Goal: Task Accomplishment & Management: Use online tool/utility

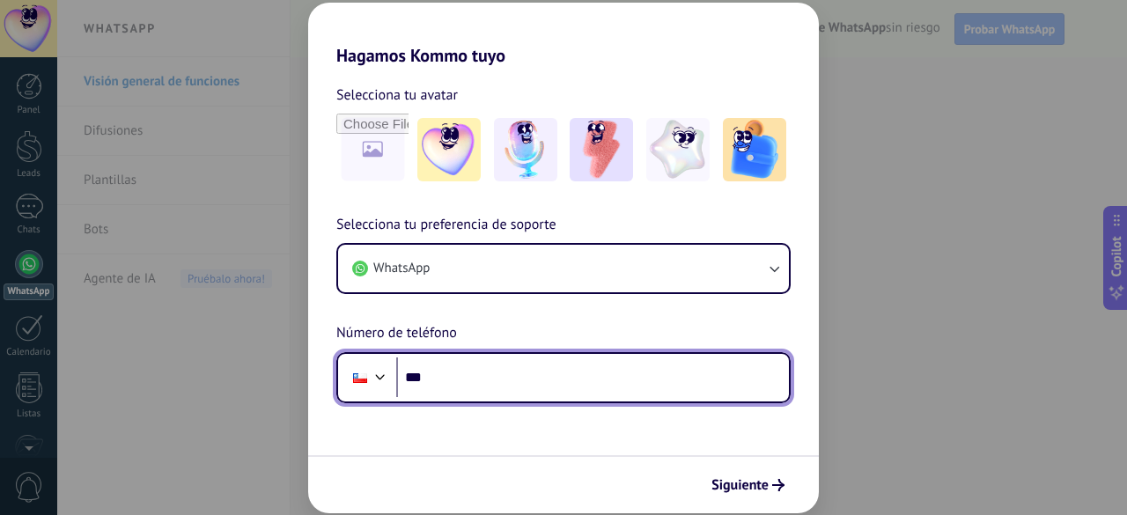
click at [489, 391] on input "***" at bounding box center [592, 377] width 393 height 40
type input "**********"
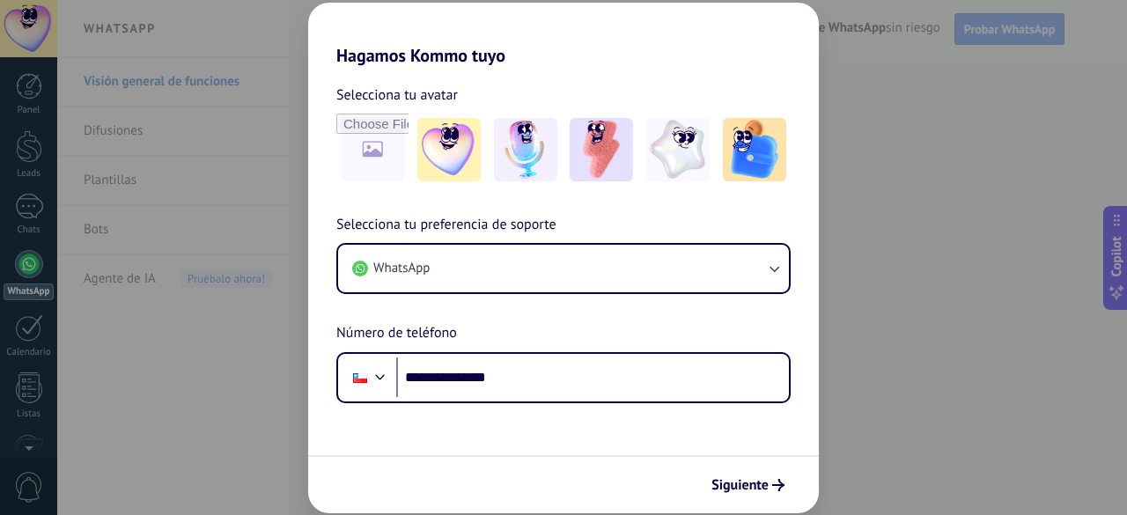
click at [741, 487] on span "Siguiente" at bounding box center [739, 485] width 57 height 12
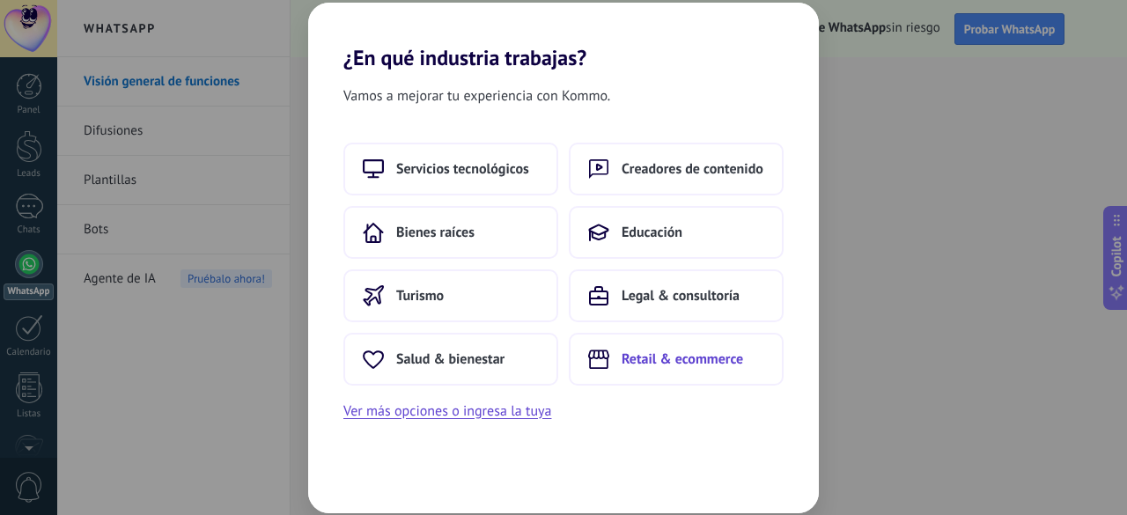
click at [687, 364] on span "Retail & ecommerce" at bounding box center [682, 359] width 121 height 18
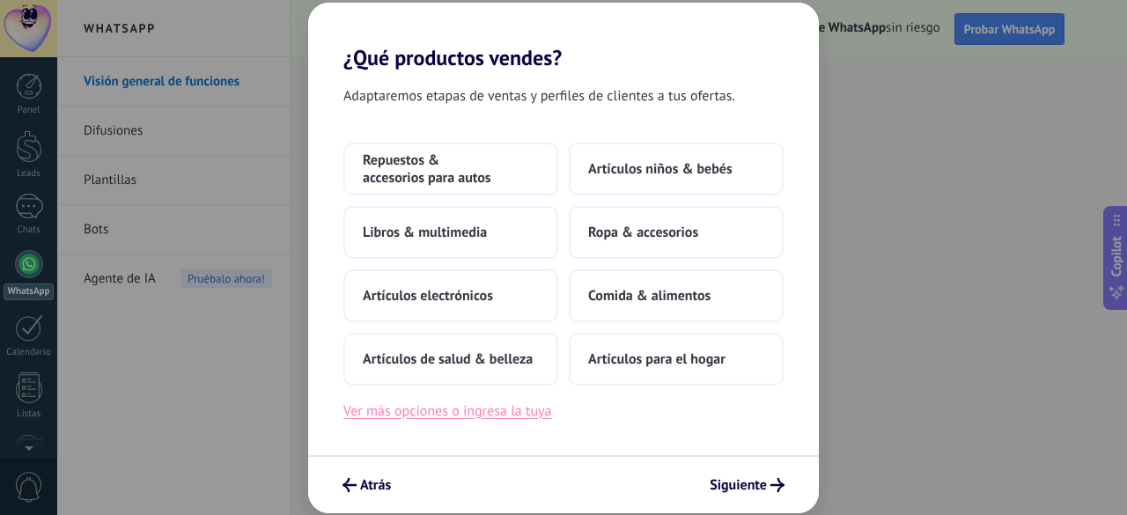
click at [535, 416] on button "Ver más opciones o ingresa la tuya" at bounding box center [447, 411] width 208 height 23
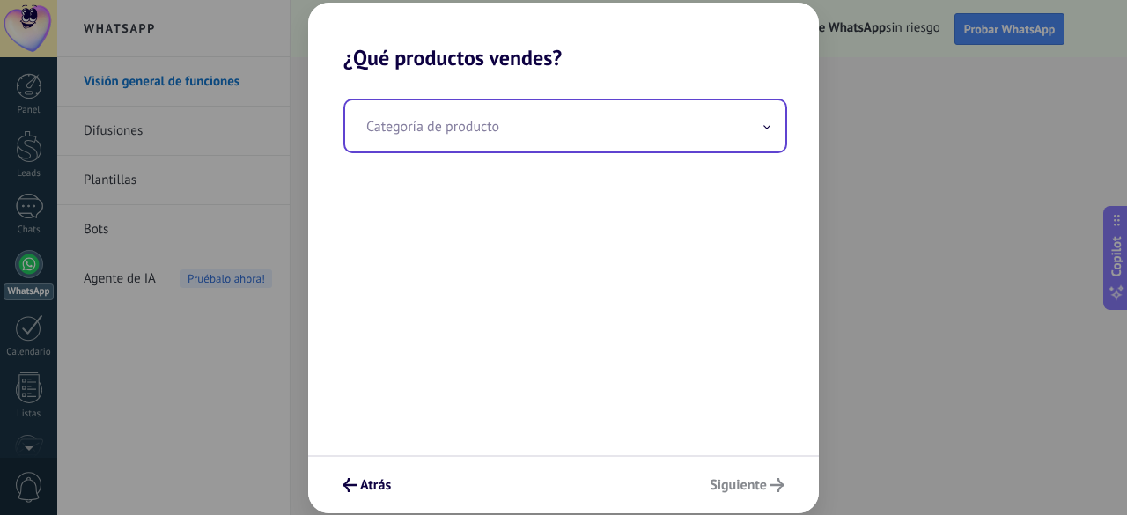
click at [489, 121] on input "text" at bounding box center [565, 125] width 440 height 51
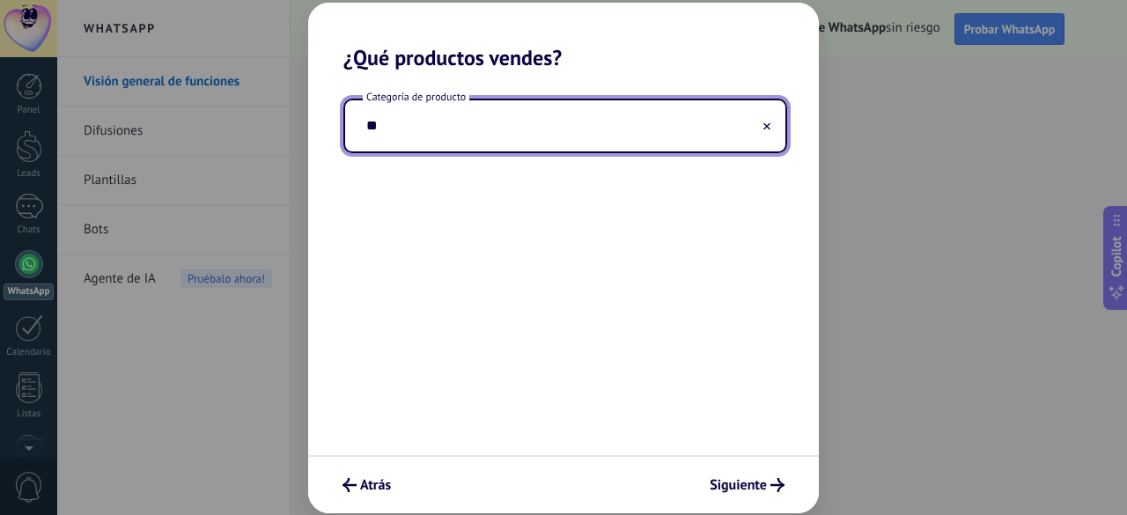
type input "*"
type input "**********"
click at [745, 490] on span "Siguiente" at bounding box center [738, 485] width 57 height 12
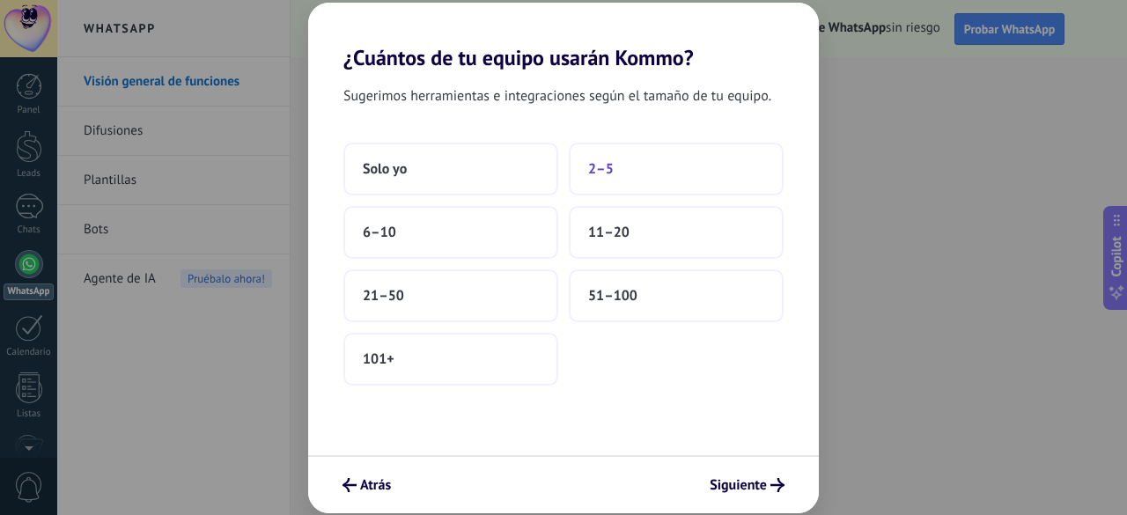
click at [600, 179] on button "2–5" at bounding box center [676, 169] width 215 height 53
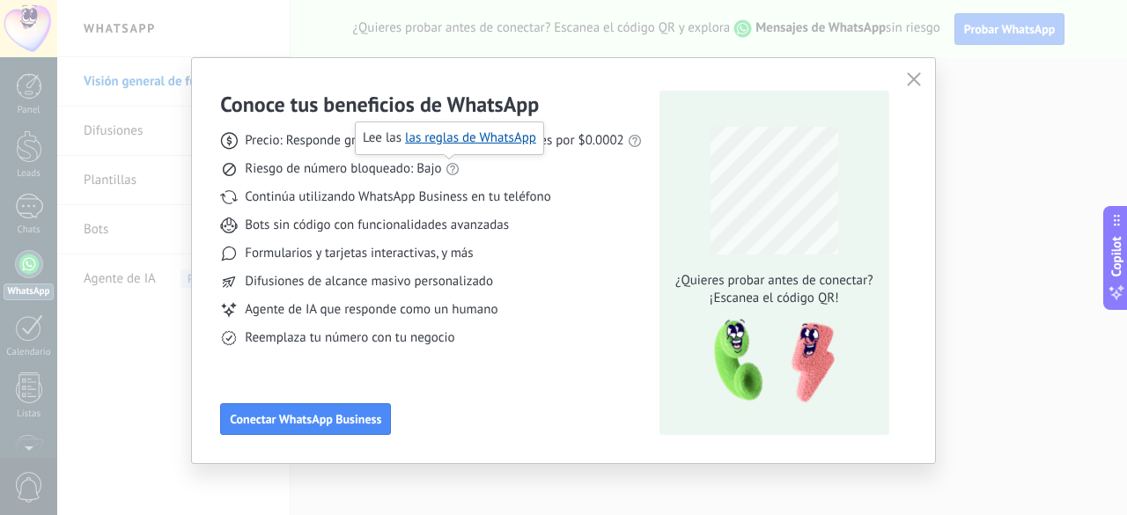
click at [447, 167] on icon at bounding box center [452, 169] width 14 height 14
click at [455, 137] on link "las reglas de WhatsApp" at bounding box center [470, 137] width 131 height 17
click at [912, 82] on icon "button" at bounding box center [914, 79] width 14 height 14
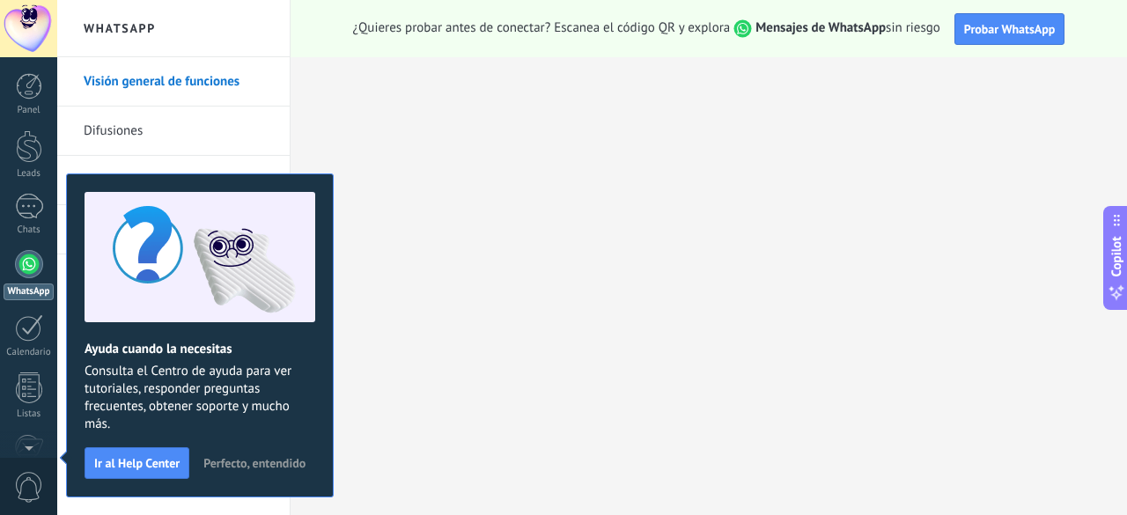
click at [281, 464] on span "Perfecto, entendido" at bounding box center [254, 463] width 102 height 12
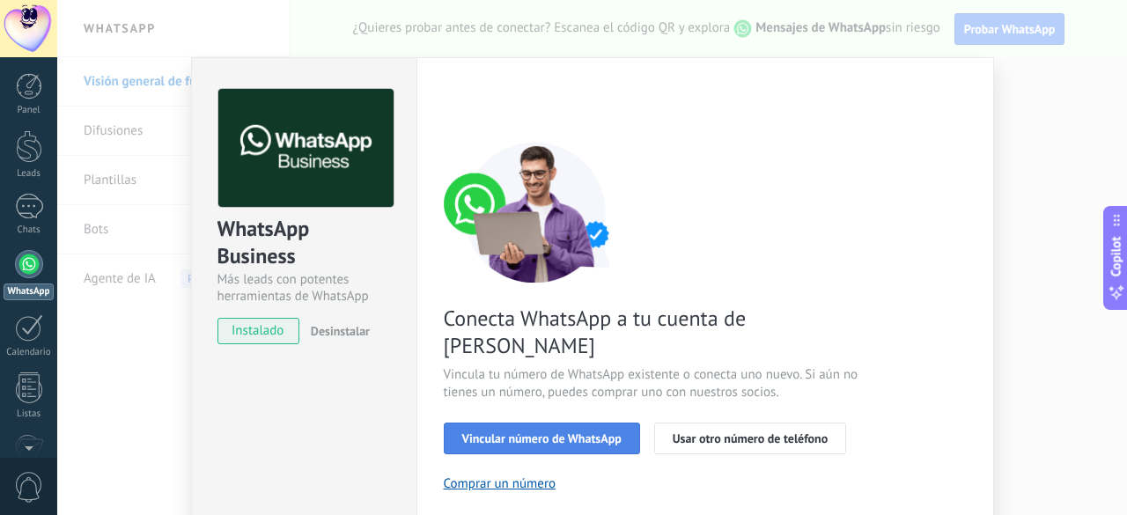
click at [573, 432] on span "Vincular número de WhatsApp" at bounding box center [541, 438] width 159 height 12
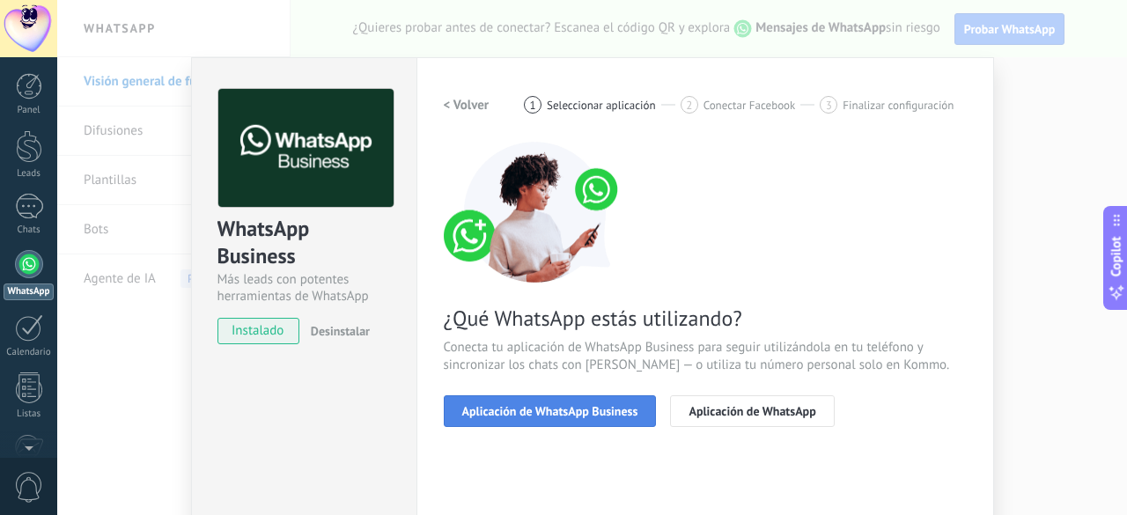
click at [592, 413] on span "Aplicación de WhatsApp Business" at bounding box center [550, 411] width 176 height 12
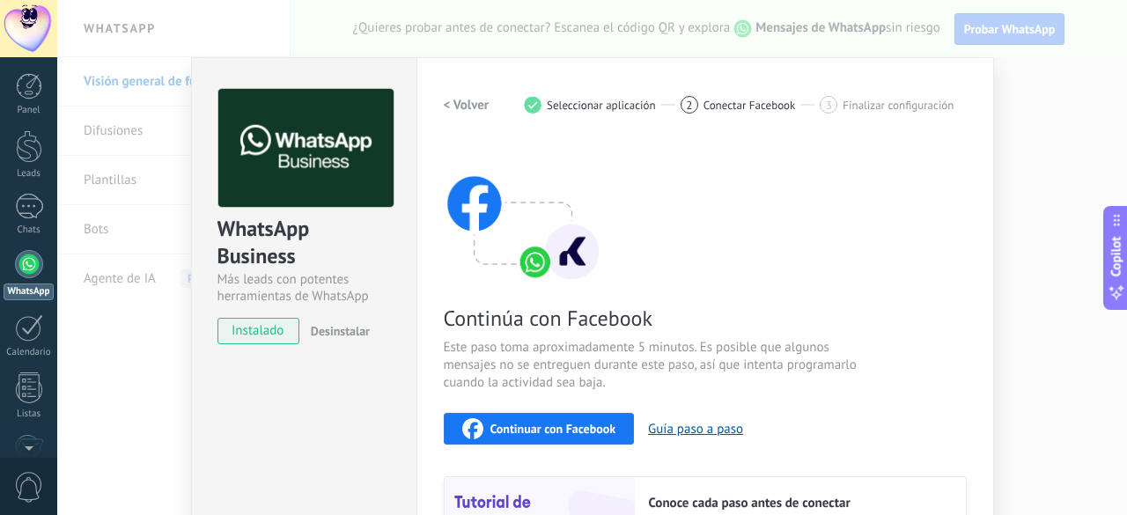
click at [1057, 105] on div "WhatsApp Business Más leads con potentes herramientas de WhatsApp instalado Des…" at bounding box center [592, 257] width 1070 height 515
